Goal: Find specific page/section: Find specific page/section

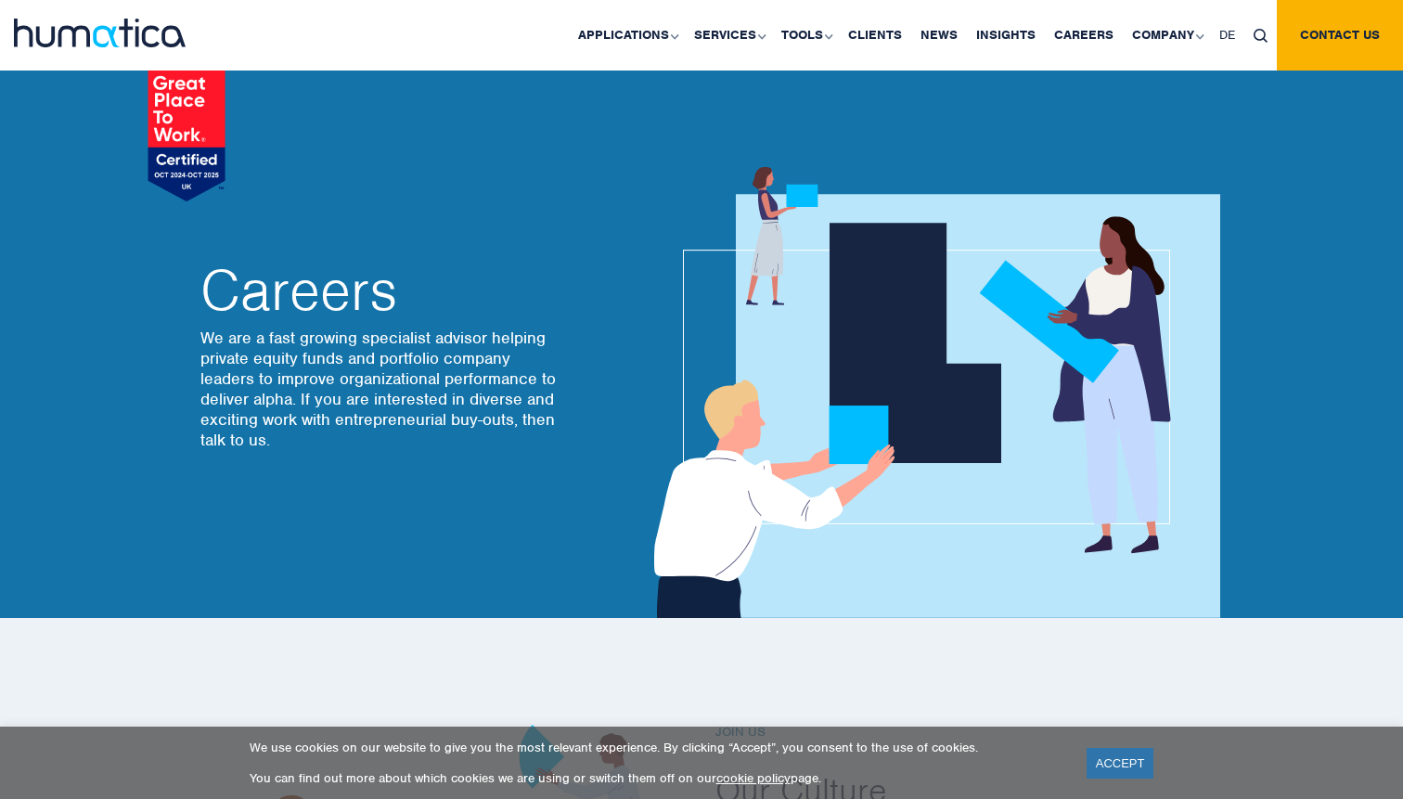
scroll to position [1477, 0]
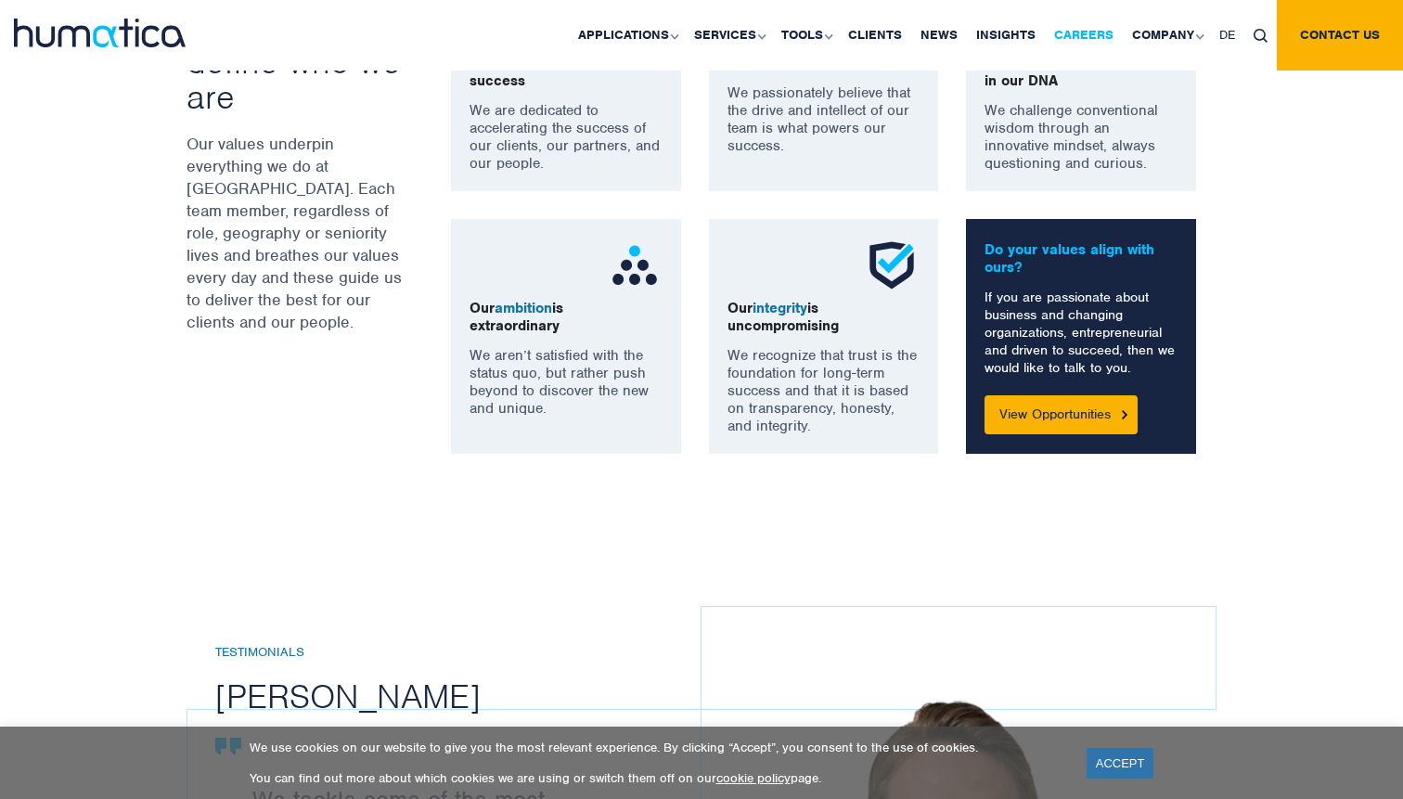
click at [1099, 23] on link "Careers" at bounding box center [1084, 35] width 78 height 71
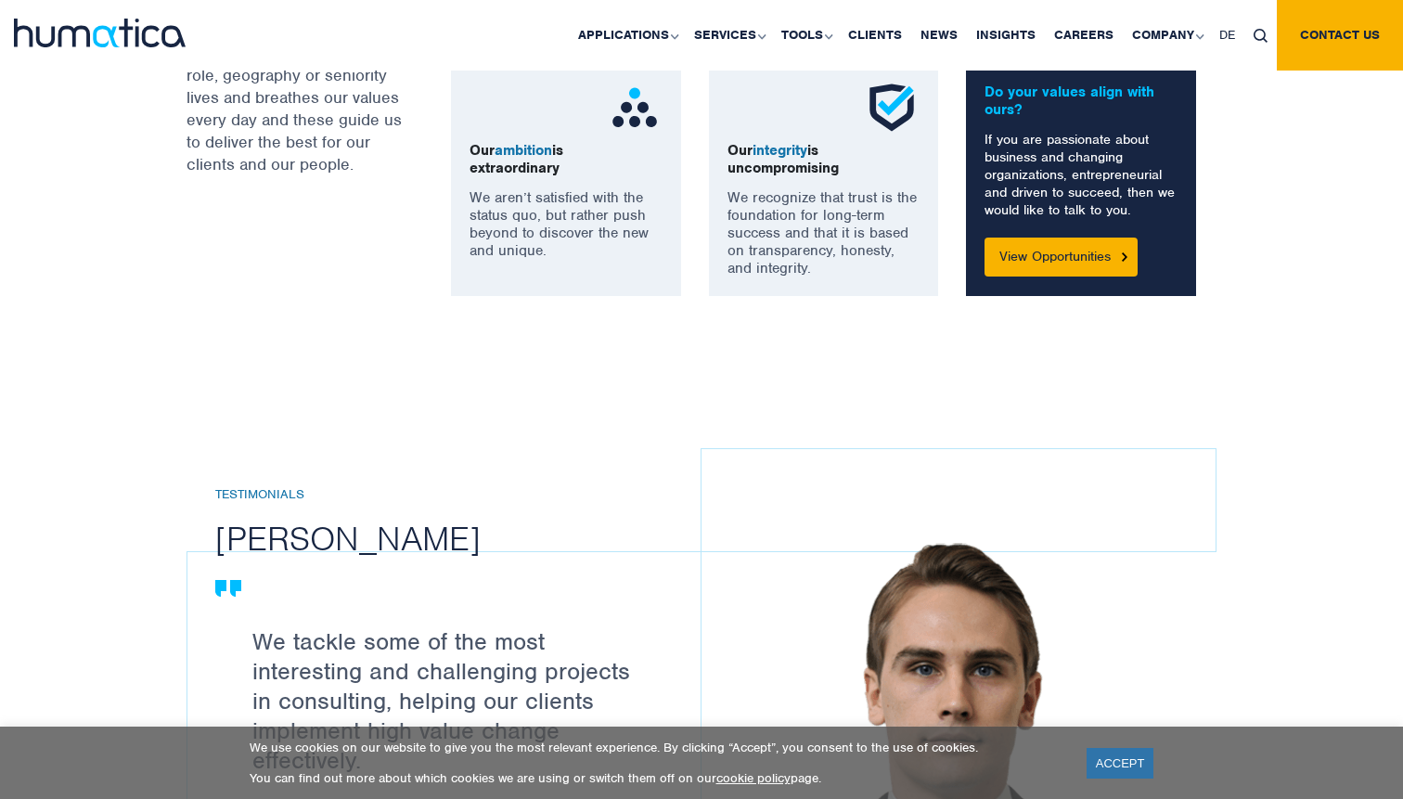
scroll to position [1594, 0]
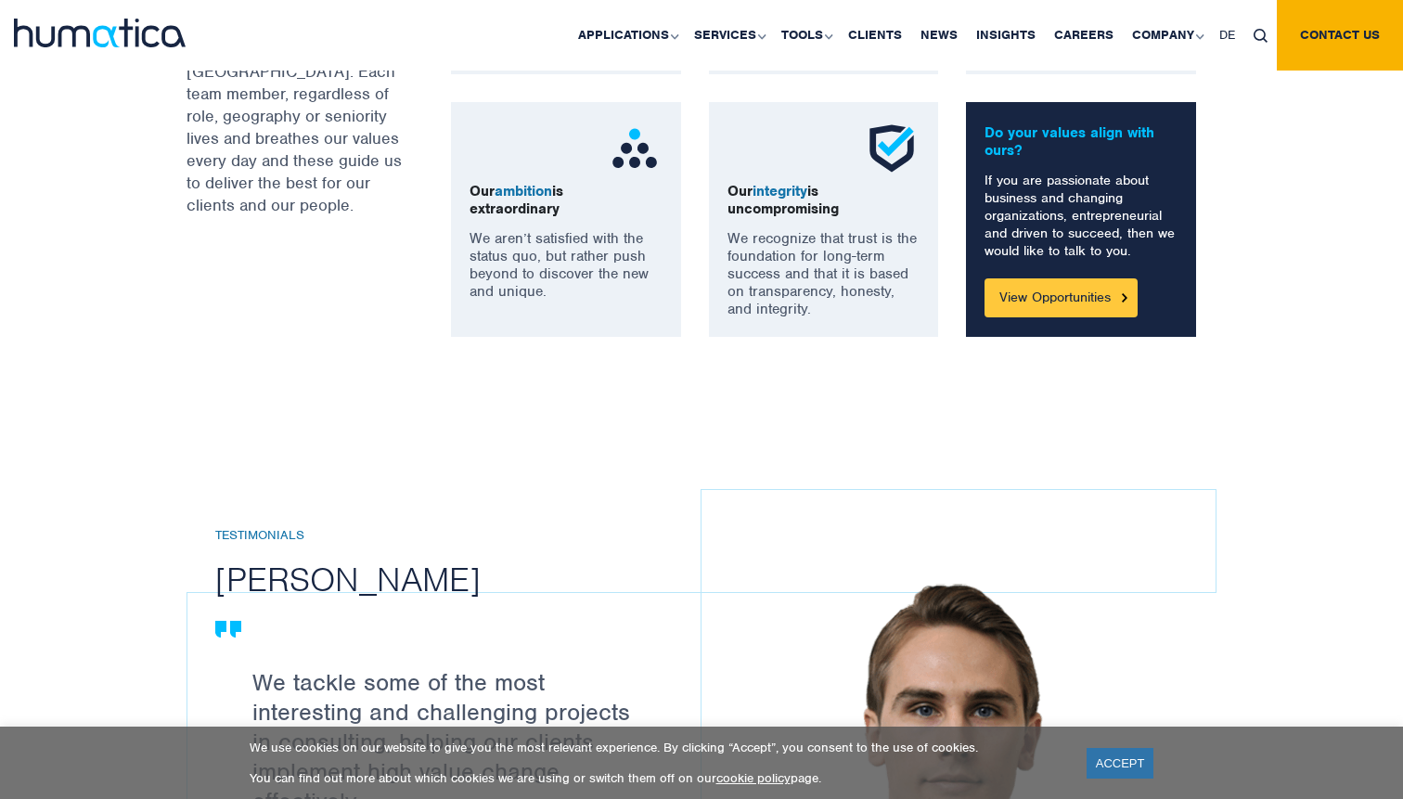
click at [1090, 299] on link "View Opportunities" at bounding box center [1061, 297] width 153 height 39
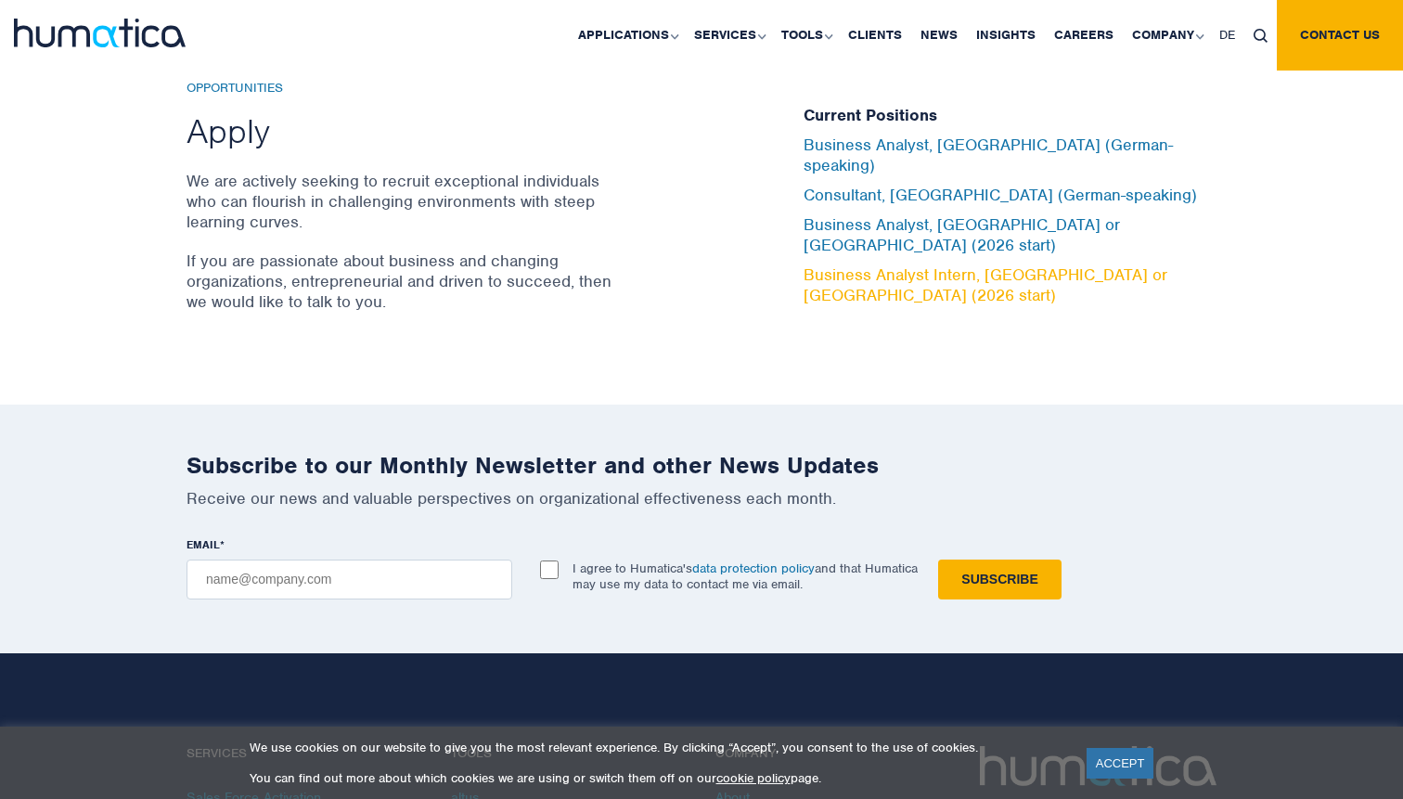
click at [931, 265] on link "Business Analyst Intern, [GEOGRAPHIC_DATA] or [GEOGRAPHIC_DATA] (2026 start)" at bounding box center [986, 285] width 364 height 41
